Goal: Find contact information: Find contact information

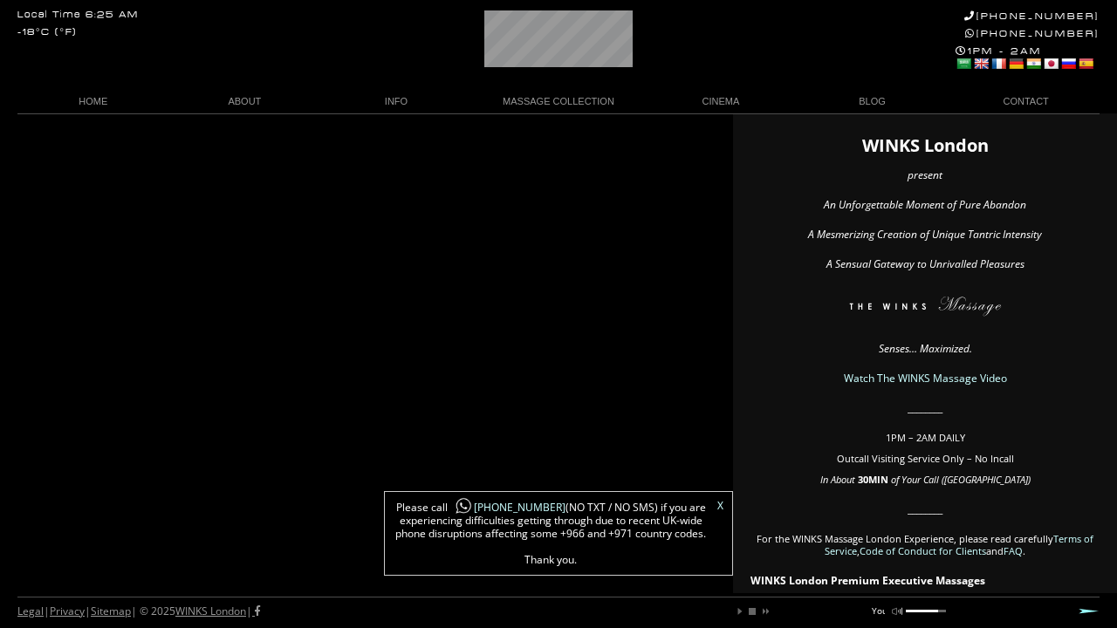
scroll to position [0, 16]
